Goal: Task Accomplishment & Management: Use online tool/utility

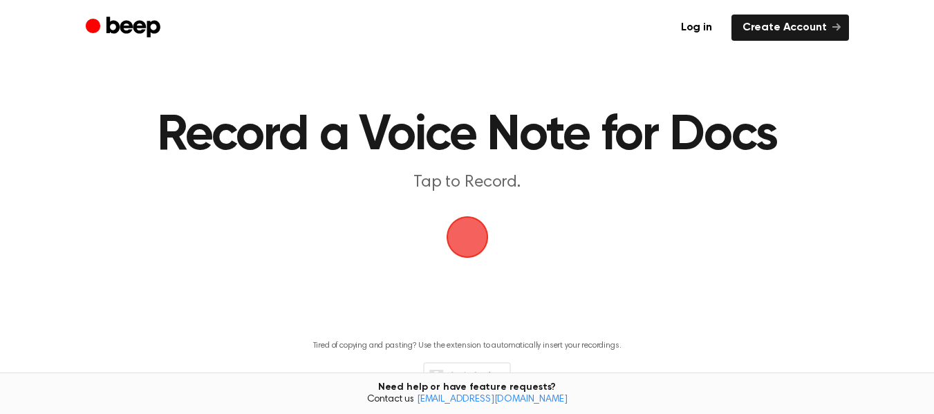
click at [466, 252] on span "button" at bounding box center [467, 237] width 42 height 42
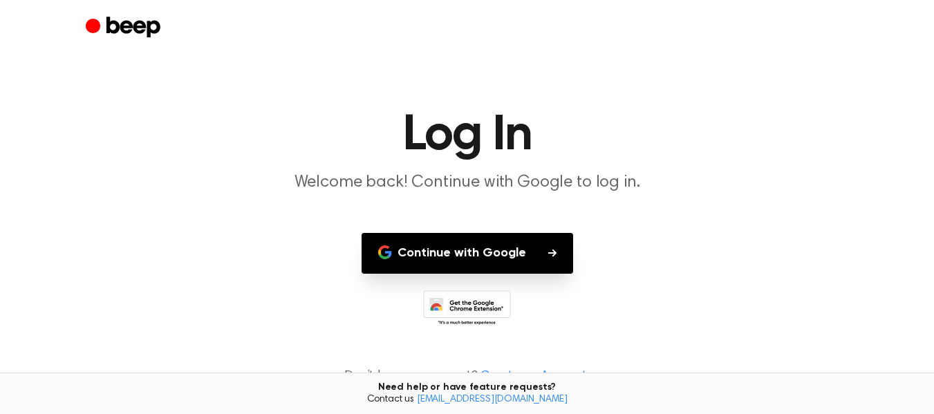
click at [466, 252] on button "Continue with Google" at bounding box center [466, 253] width 211 height 41
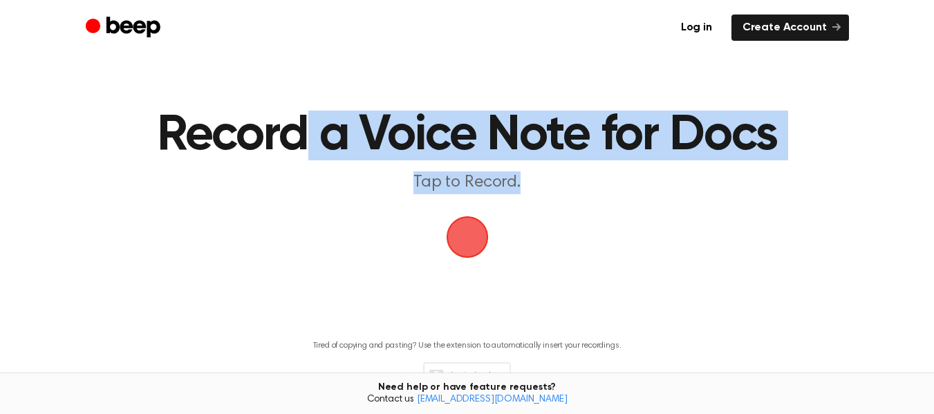
drag, startPoint x: 444, startPoint y: 208, endPoint x: 473, endPoint y: 238, distance: 42.0
click at [473, 238] on main "Record a Voice Note for Docs Tap to Record. Tired of copying and pasting? Use t…" at bounding box center [467, 219] width 934 height 439
click at [227, 236] on main "Record a Voice Note for Docs Tap to Record. Tired of copying and pasting? Use t…" at bounding box center [467, 219] width 934 height 439
